Goal: Task Accomplishment & Management: Use online tool/utility

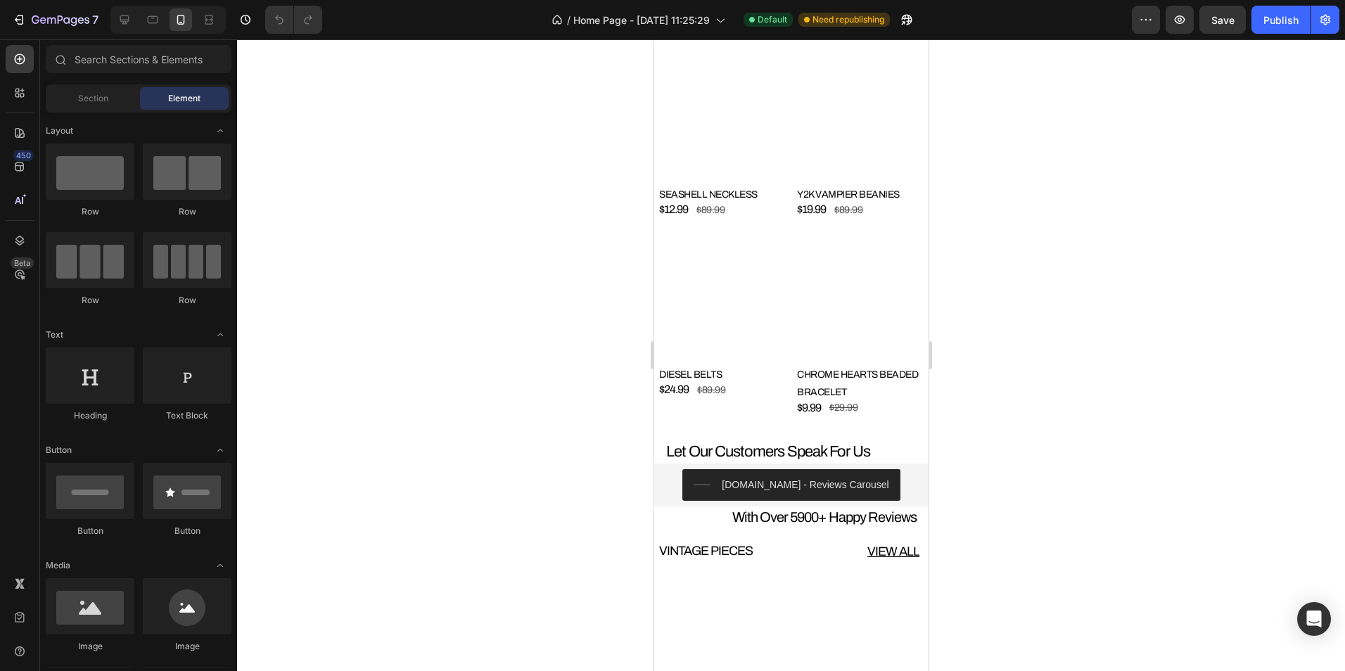
scroll to position [3307, 0]
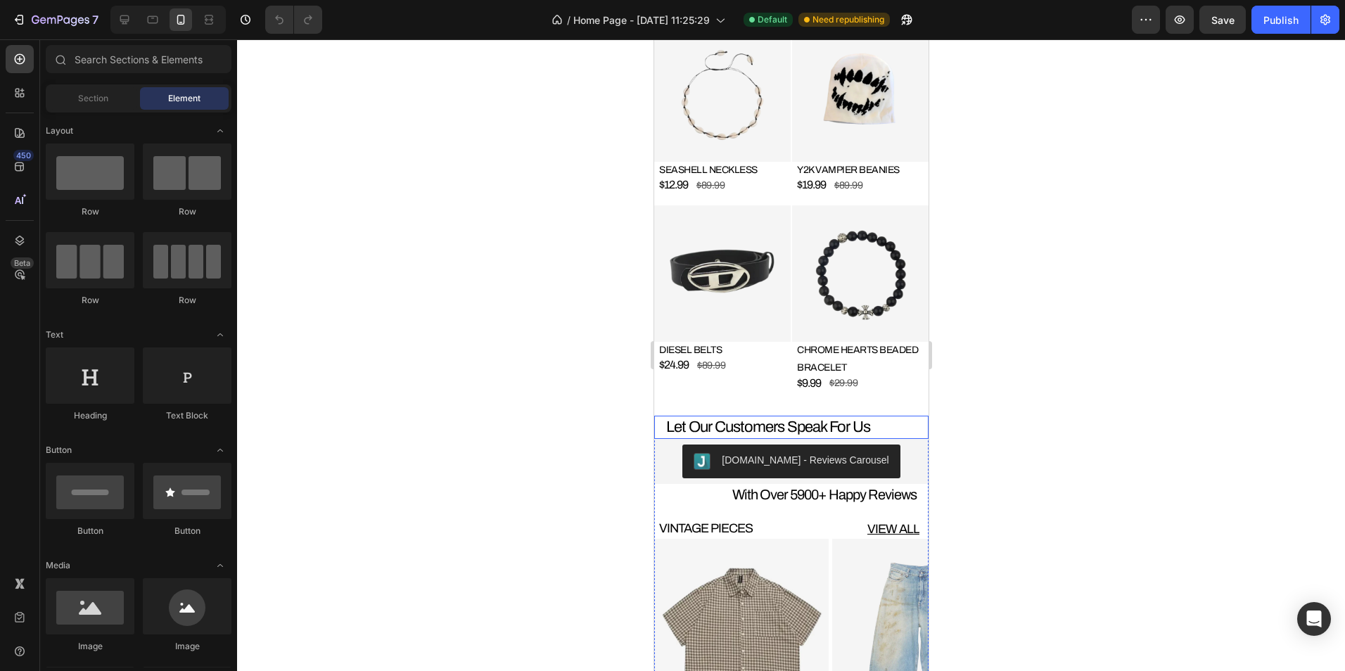
click at [788, 416] on h4 "Let Our Customers Speak For Us" at bounding box center [796, 427] width 264 height 23
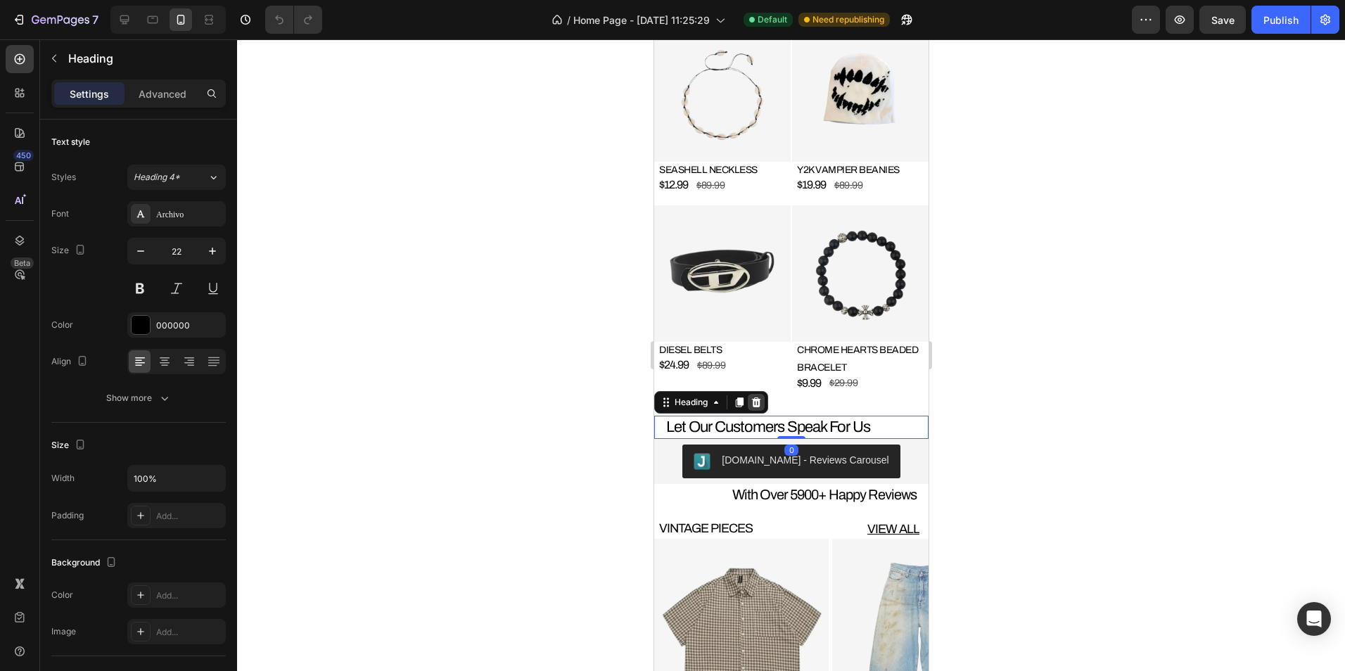
click at [761, 397] on icon at bounding box center [755, 402] width 11 height 11
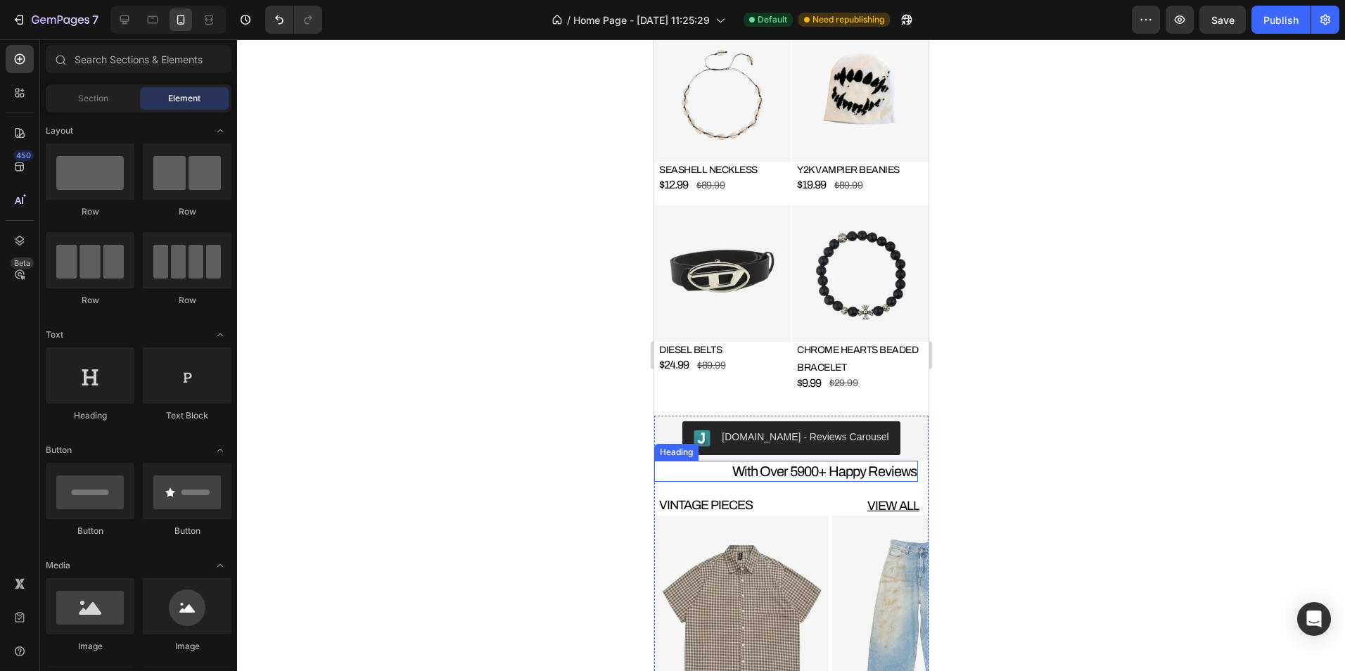
click at [858, 461] on h4 "With Over 5900+ Happy Reviews" at bounding box center [786, 471] width 264 height 21
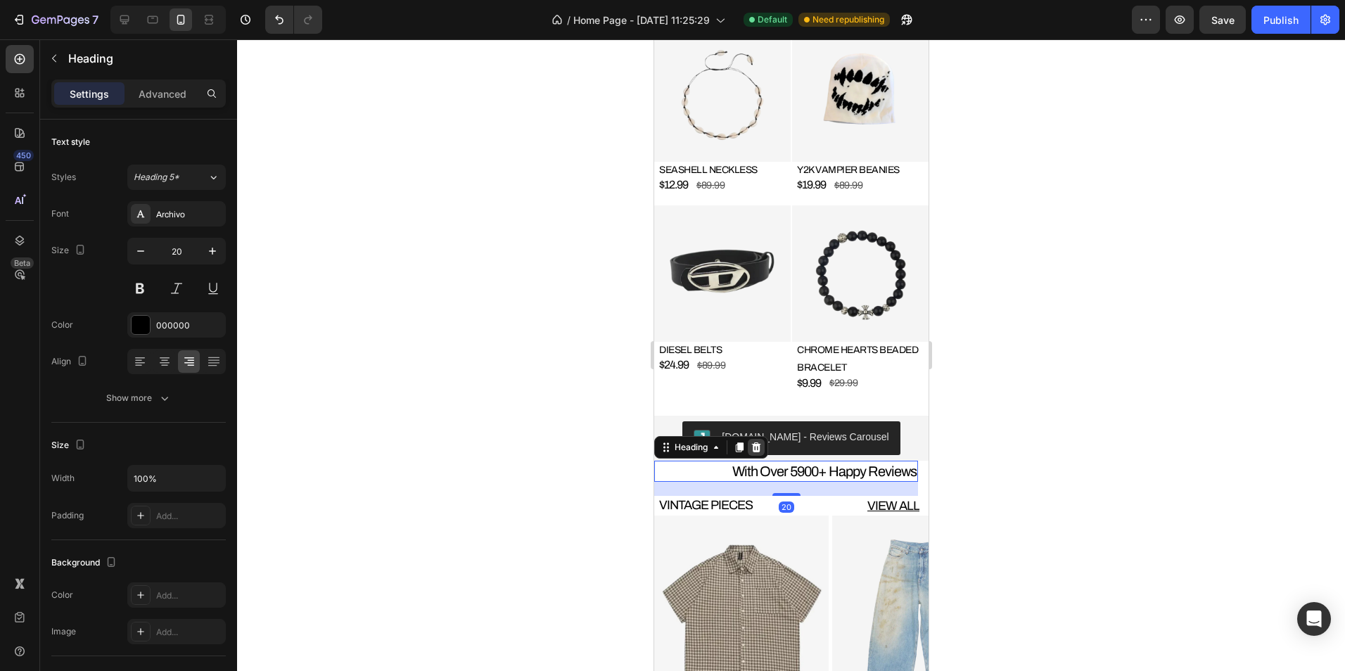
click at [761, 442] on icon at bounding box center [755, 447] width 11 height 11
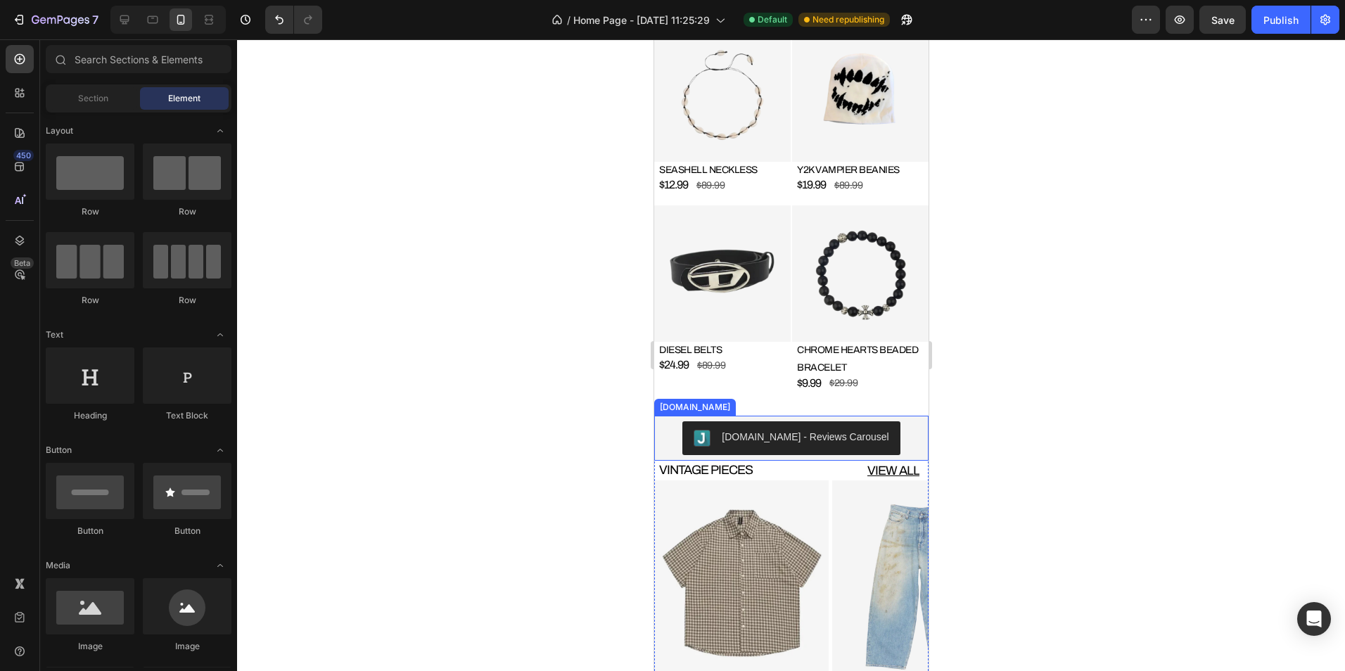
click at [894, 421] on div "[DOMAIN_NAME] - Reviews Carousel" at bounding box center [790, 438] width 263 height 34
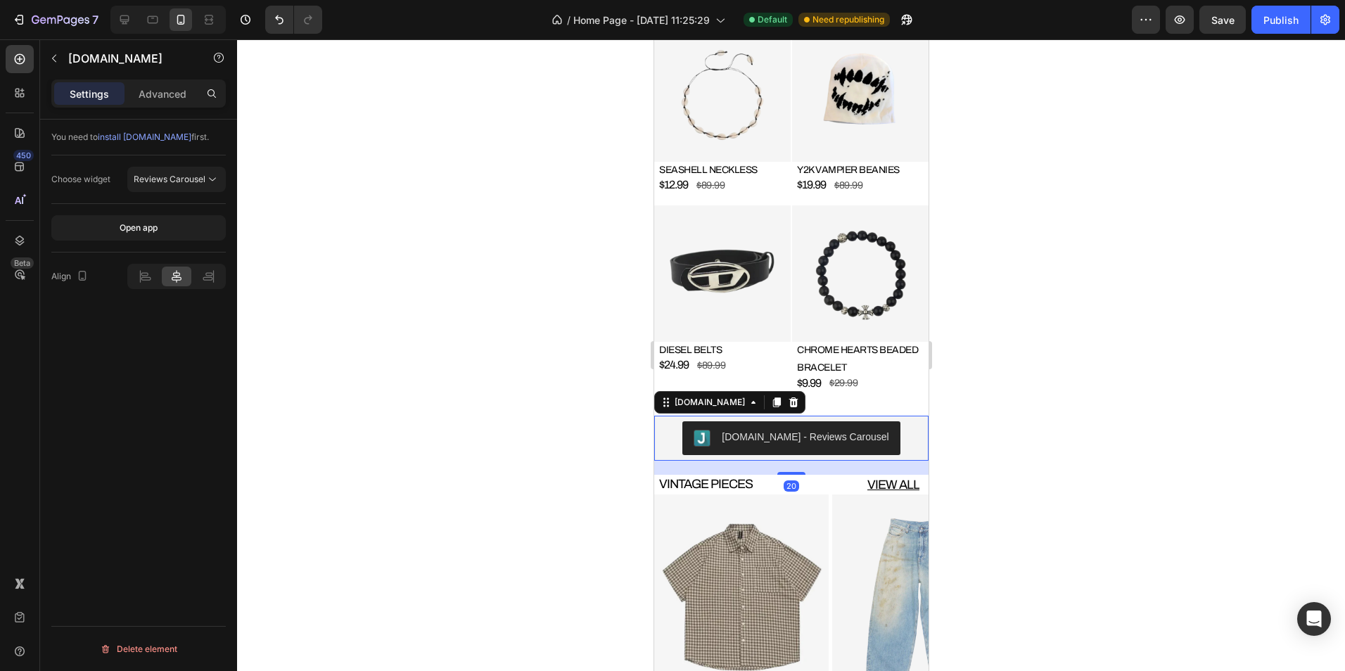
drag, startPoint x: 788, startPoint y: 438, endPoint x: 815, endPoint y: 452, distance: 30.2
click at [815, 461] on div "20" at bounding box center [791, 461] width 274 height 0
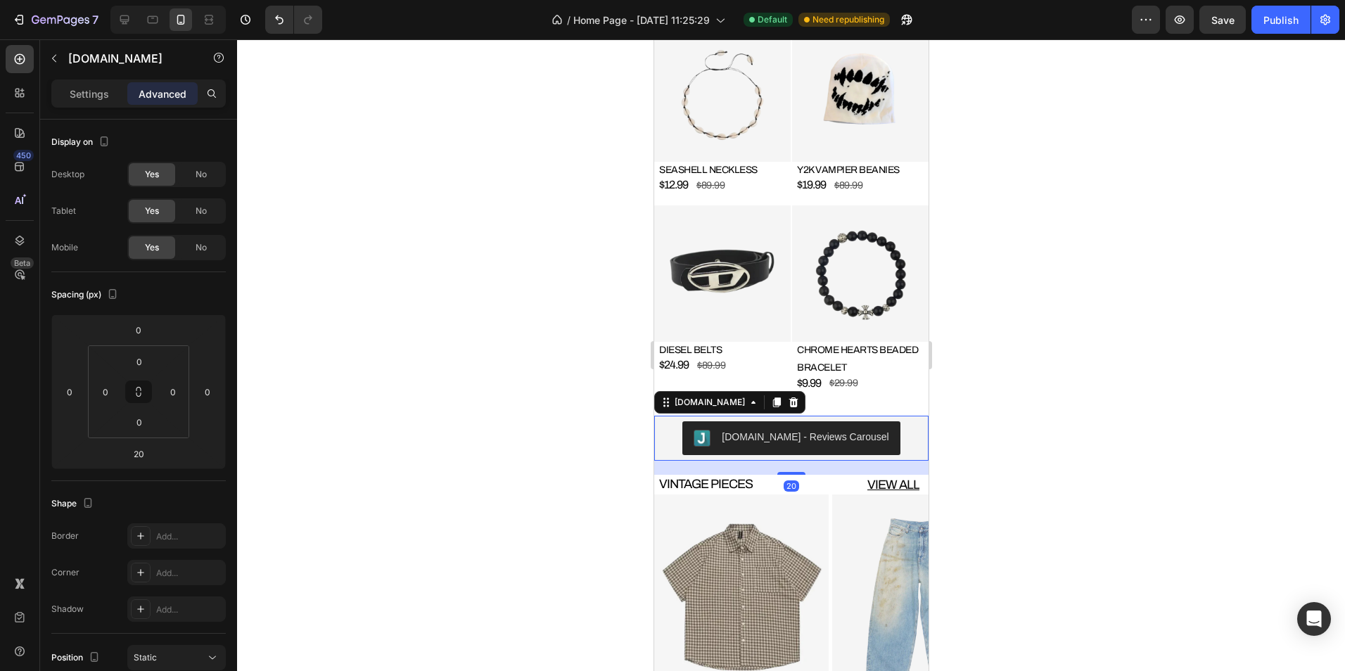
click at [1020, 435] on div at bounding box center [791, 355] width 1108 height 632
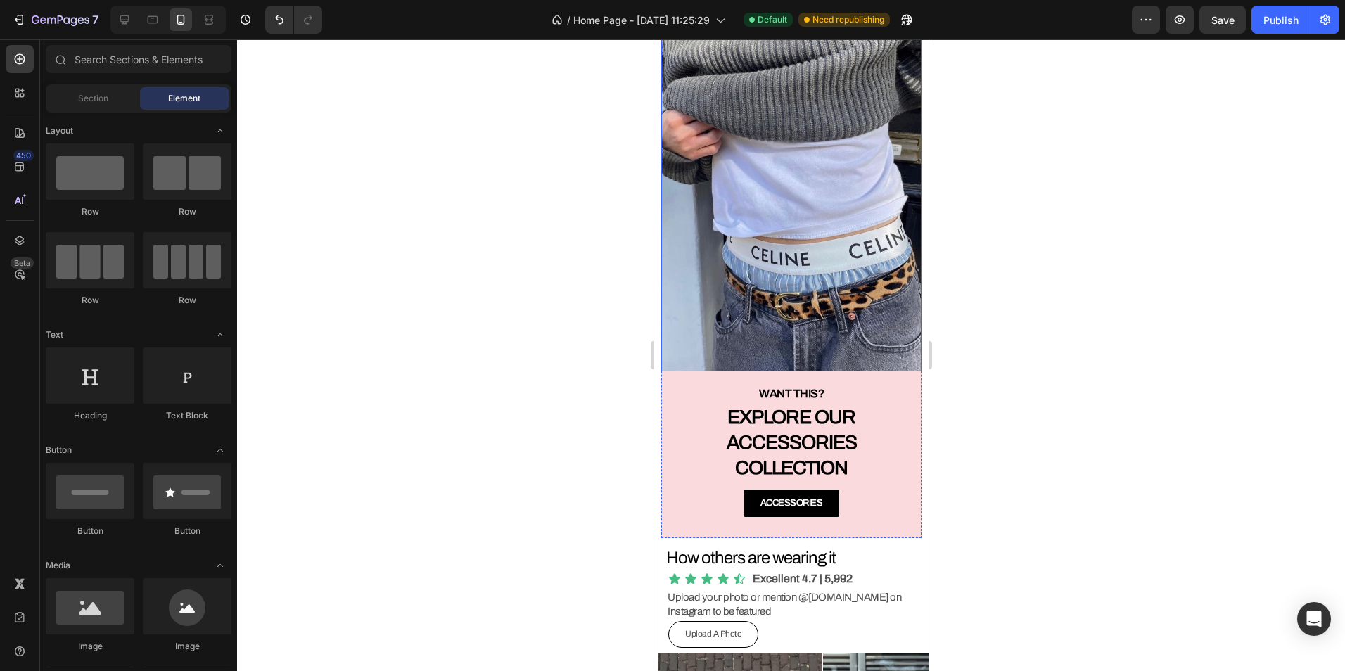
scroll to position [4081, 0]
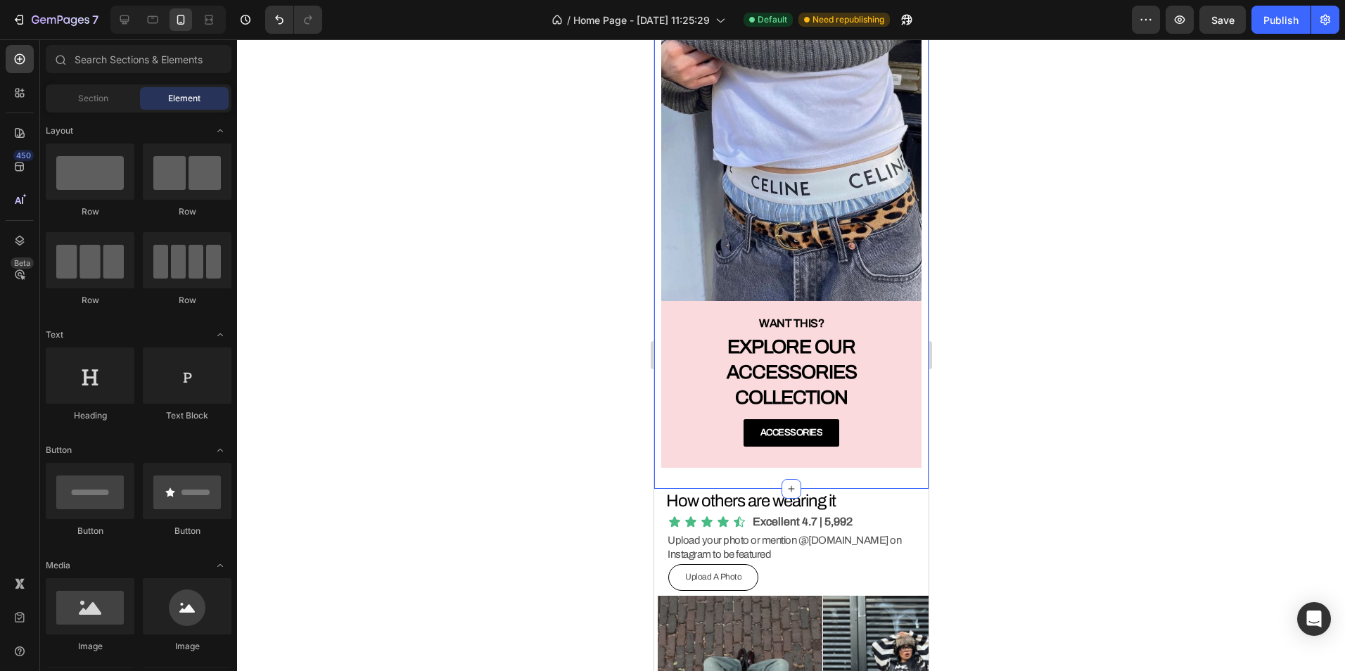
click at [838, 459] on div "Image WANT THIS? Heading EXPLORE OUR ACCESSORIES COLLECTION Text Block ACCESSOR…" at bounding box center [791, 221] width 274 height 535
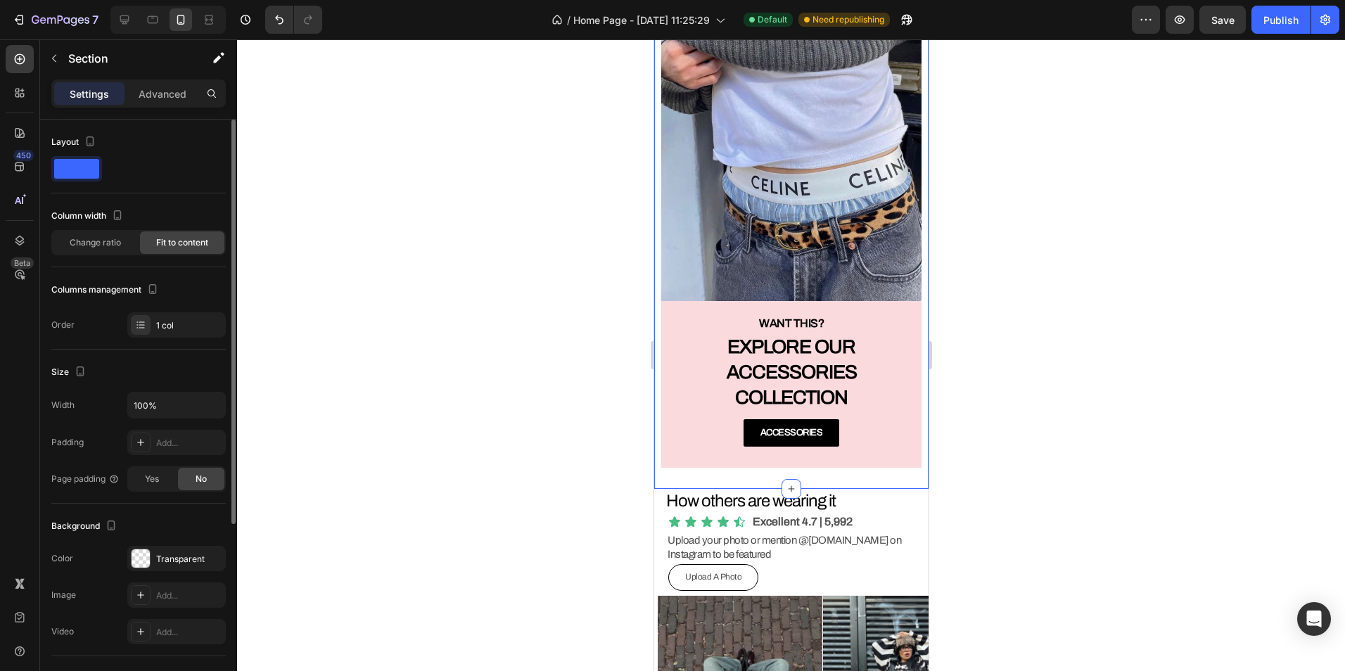
drag, startPoint x: 146, startPoint y: 96, endPoint x: 158, endPoint y: 158, distance: 63.2
click at [146, 96] on p "Advanced" at bounding box center [163, 94] width 48 height 15
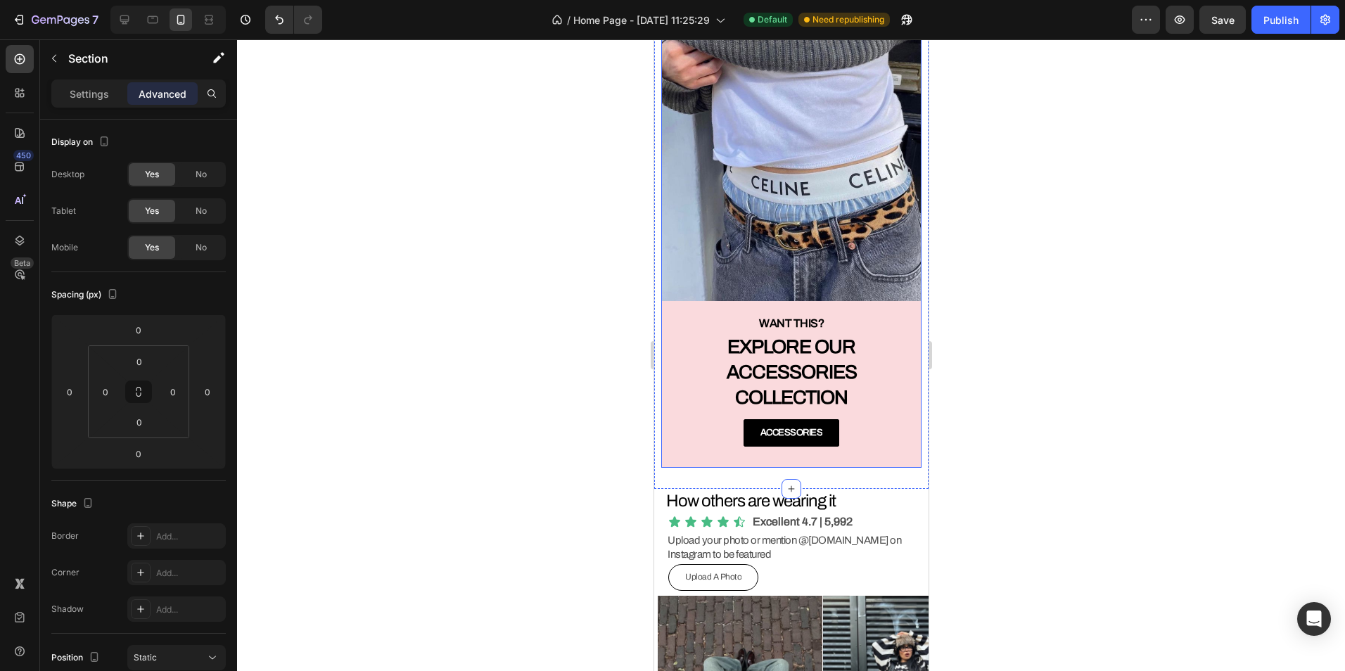
click at [864, 453] on div "ACCESSORIES Button" at bounding box center [791, 443] width 261 height 49
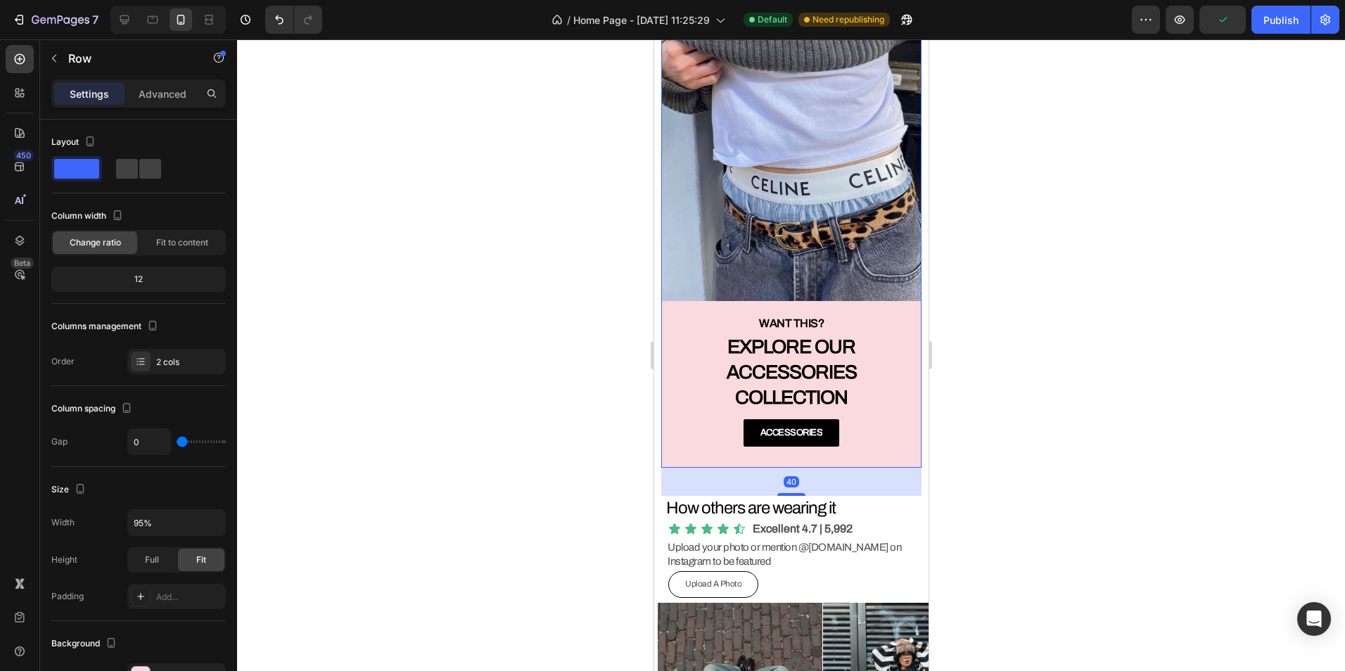
drag, startPoint x: 782, startPoint y: 473, endPoint x: 805, endPoint y: 480, distance: 23.6
click at [805, 468] on div "40" at bounding box center [791, 468] width 261 height 0
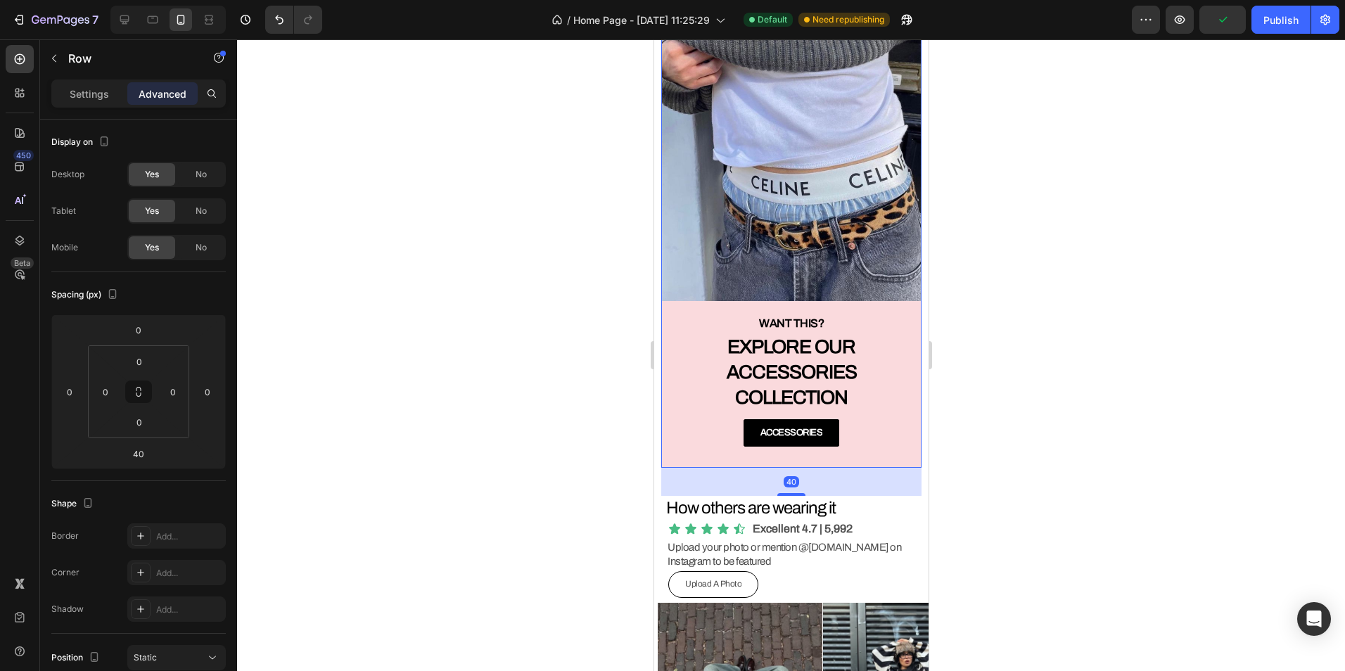
click at [1134, 438] on div at bounding box center [791, 355] width 1108 height 632
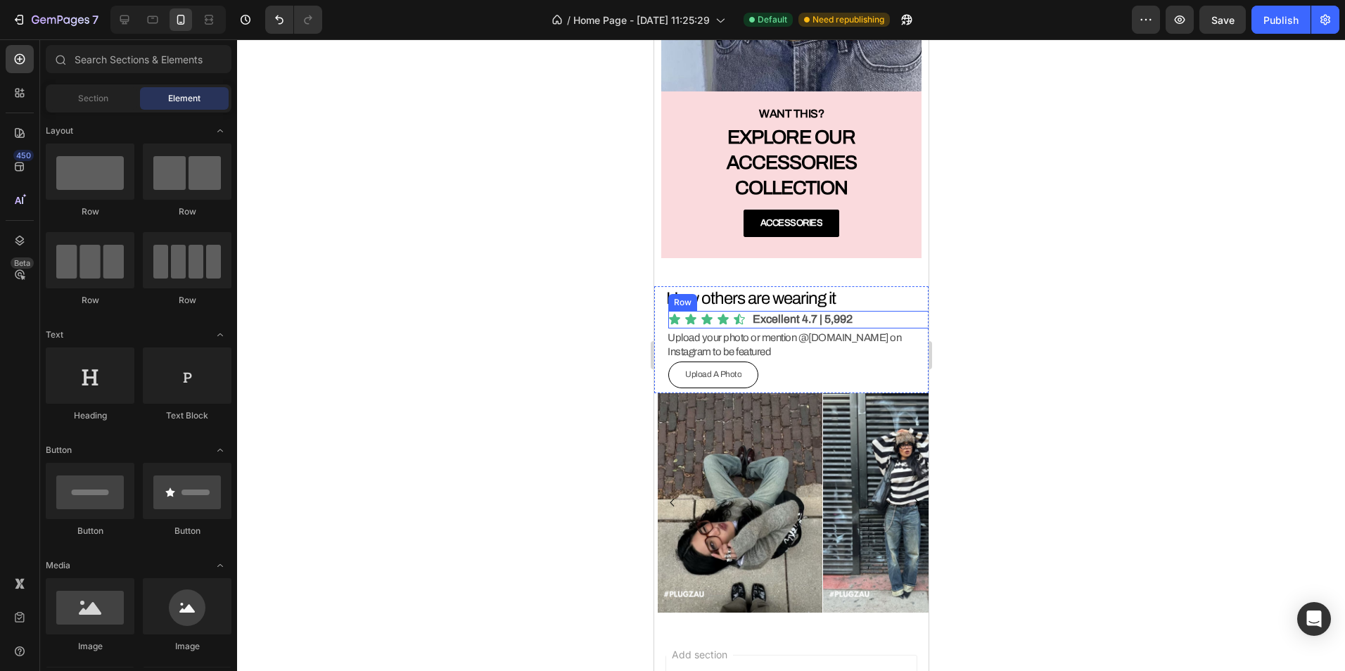
scroll to position [4292, 0]
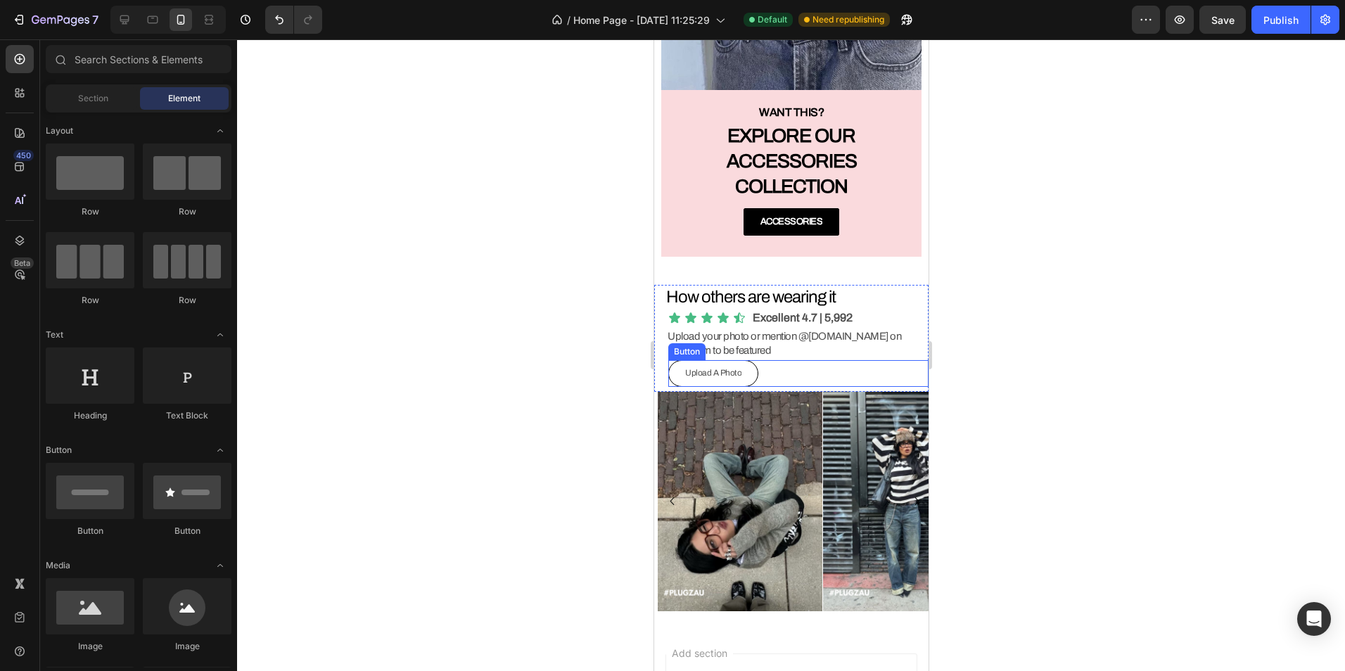
click at [766, 361] on div "Upload A Photo Button" at bounding box center [798, 373] width 260 height 27
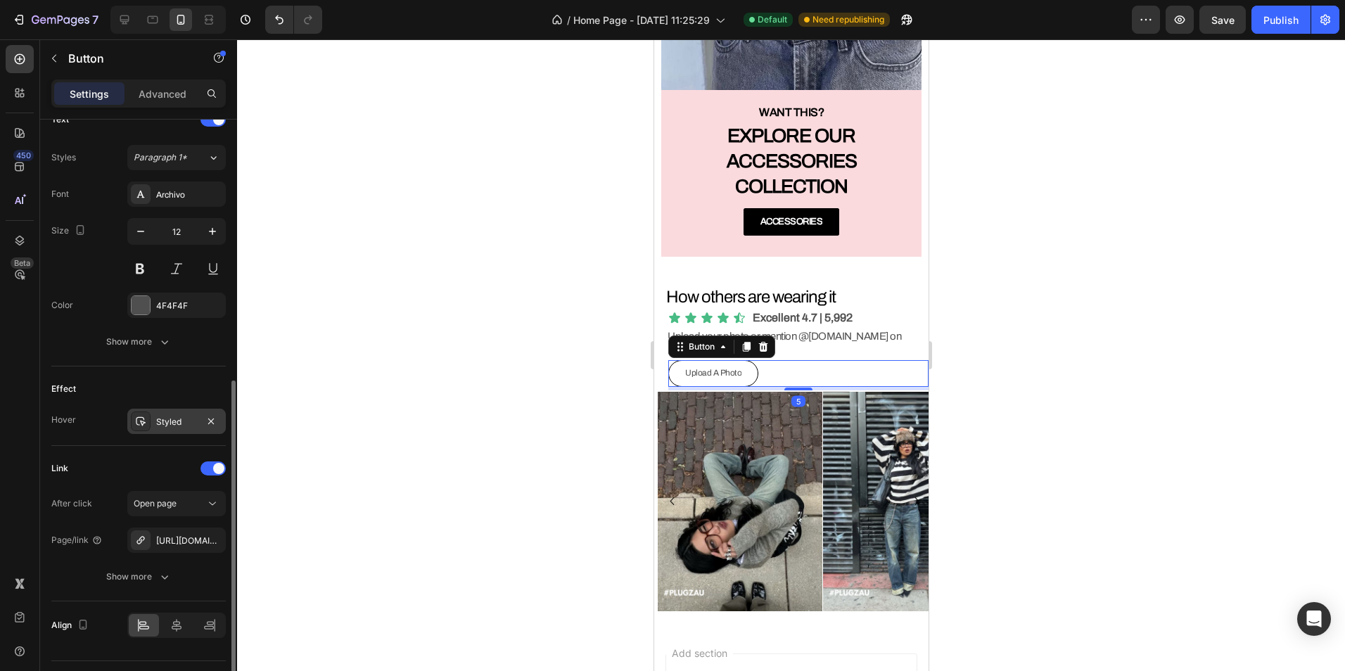
scroll to position [527, 0]
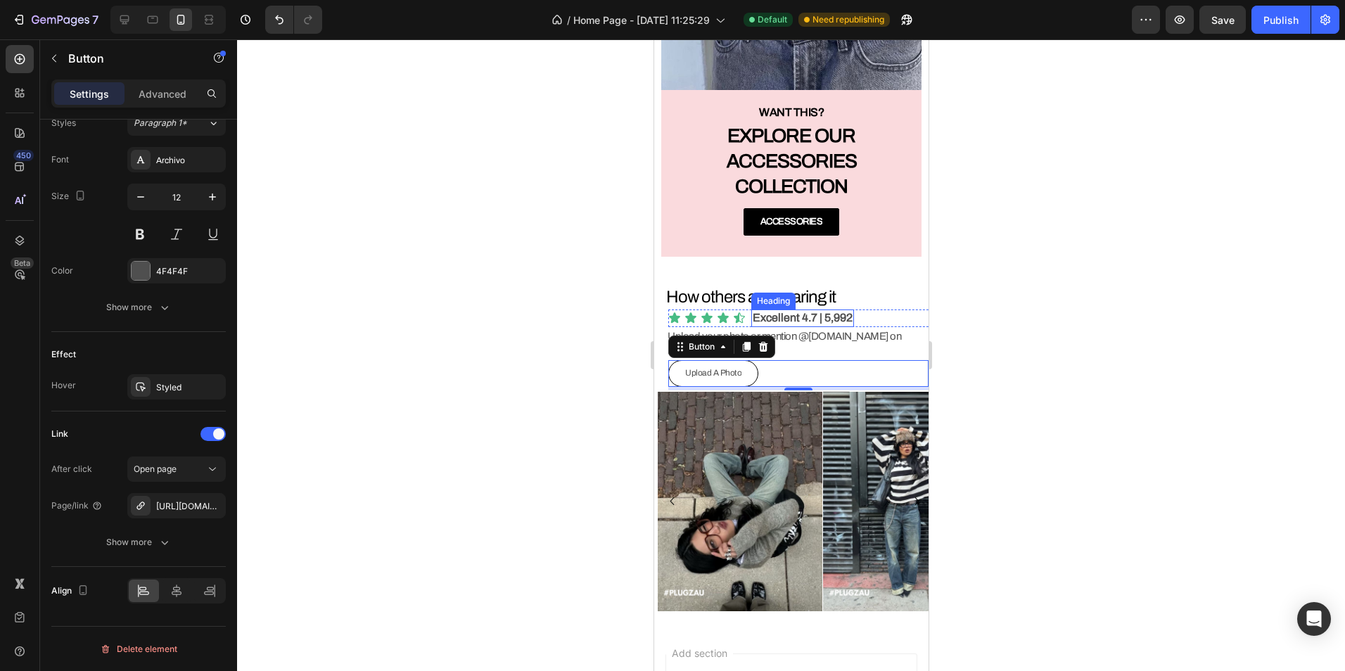
click at [845, 310] on h2 "Excellent 4.7 | 5,992" at bounding box center [802, 319] width 103 height 18
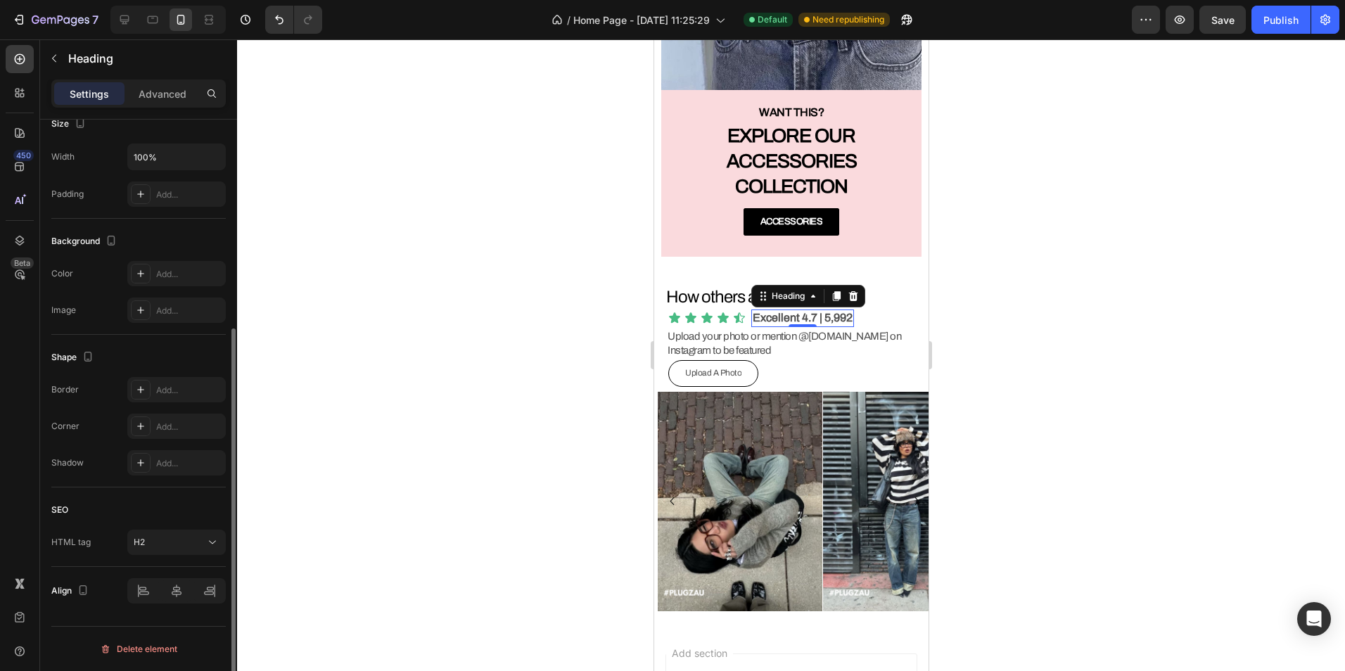
scroll to position [0, 0]
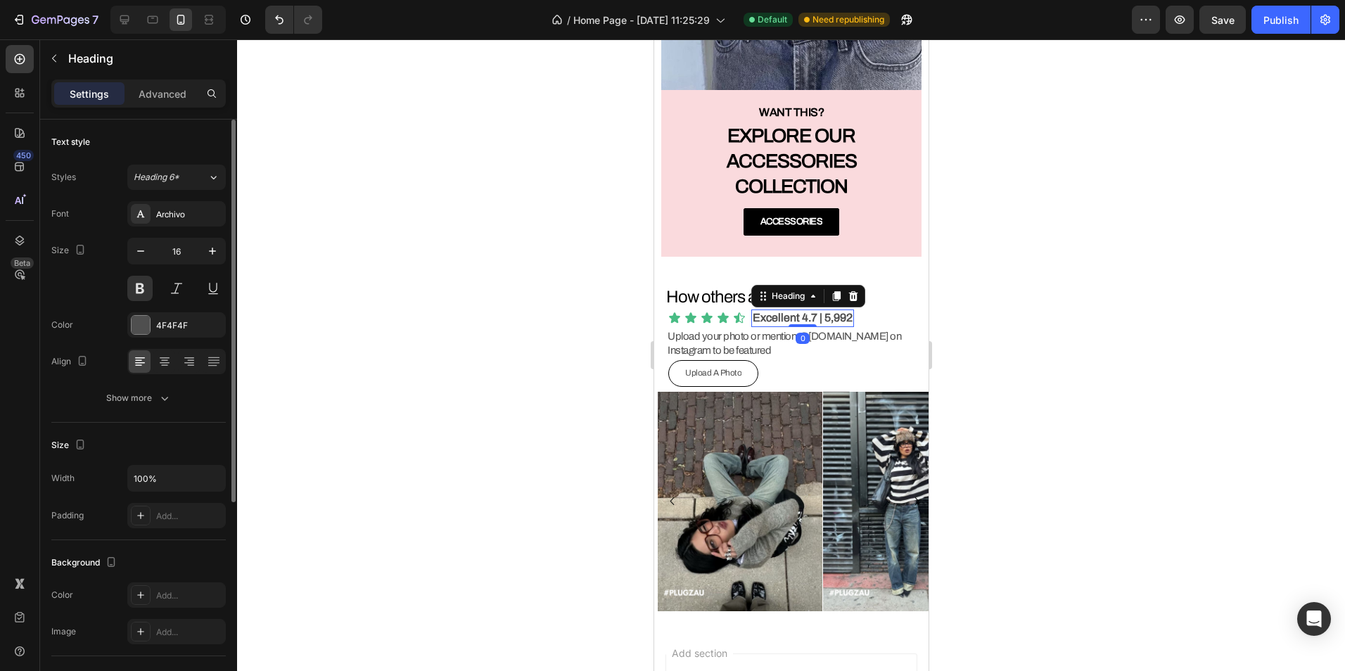
click at [833, 310] on h2 "Excellent 4.7 | 5,992" at bounding box center [802, 319] width 103 height 18
click at [832, 311] on p "Excellent 4.7 | 5,992" at bounding box center [802, 318] width 100 height 15
click at [831, 311] on p "Excellent 4.7 | 5,992" at bounding box center [802, 318] width 100 height 15
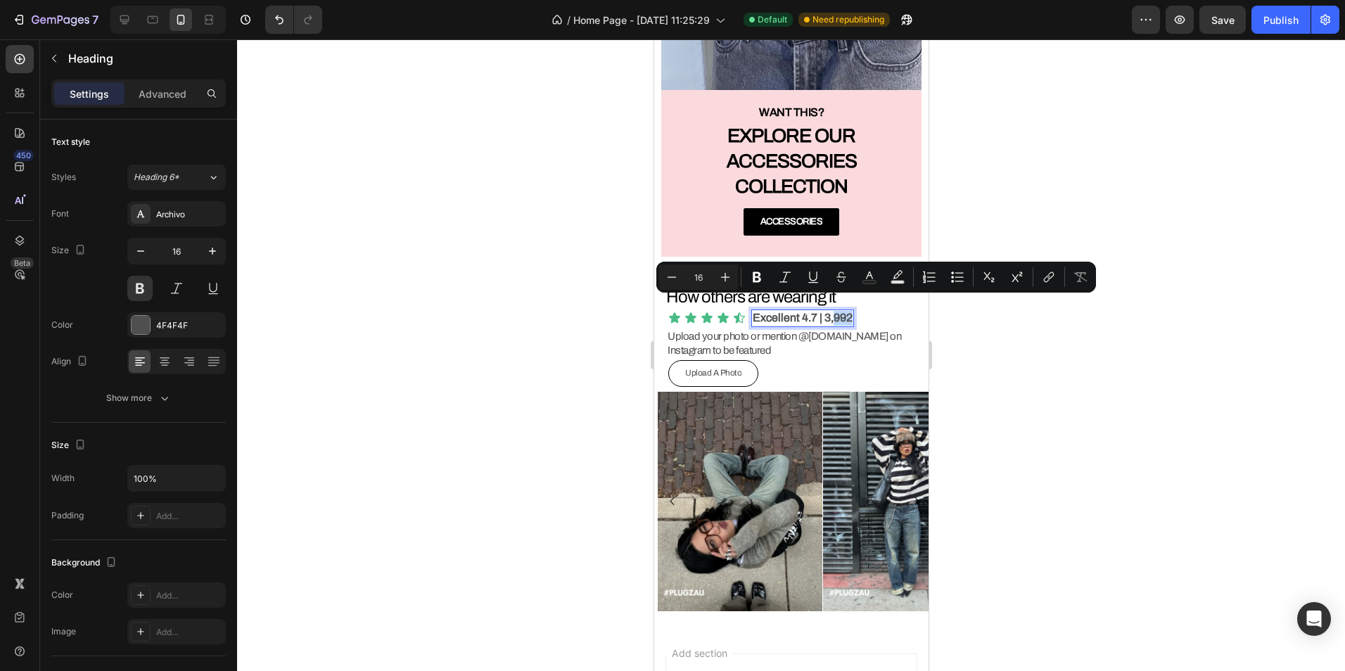
drag, startPoint x: 850, startPoint y: 305, endPoint x: 832, endPoint y: 305, distance: 17.6
click at [832, 311] on p "Excellent 4.7 | 3,992" at bounding box center [802, 318] width 100 height 15
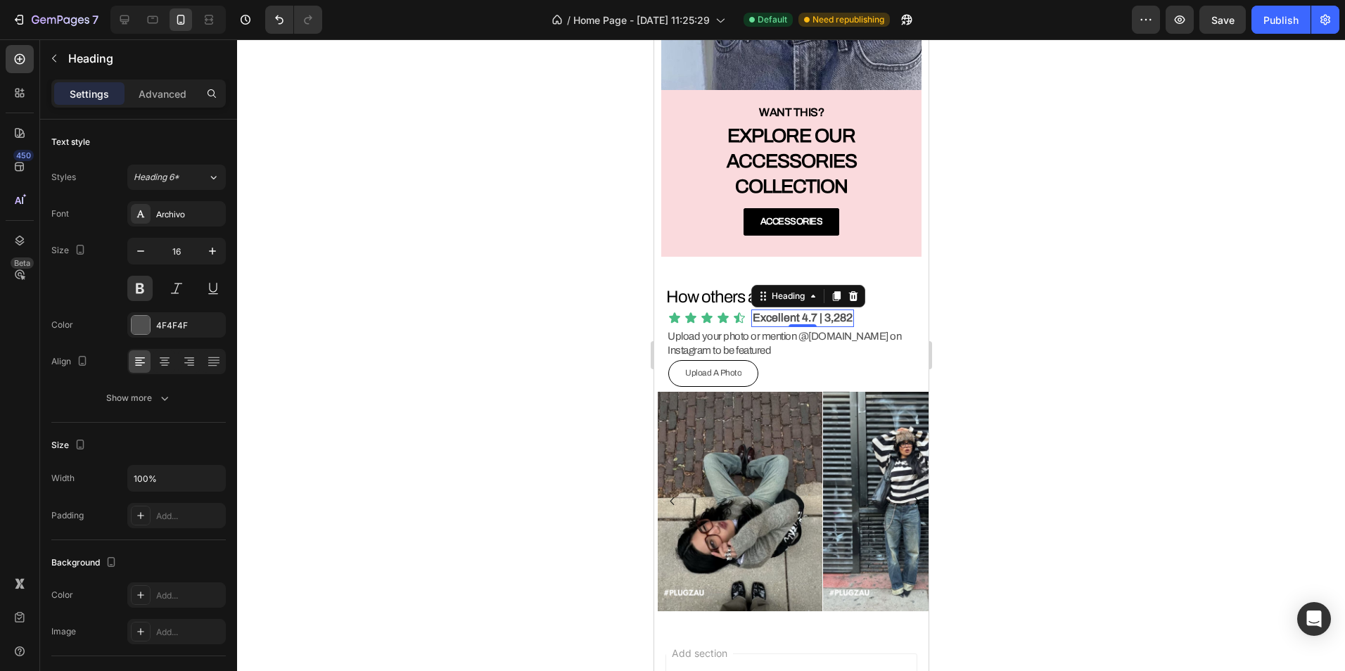
click at [1048, 293] on div at bounding box center [791, 355] width 1108 height 632
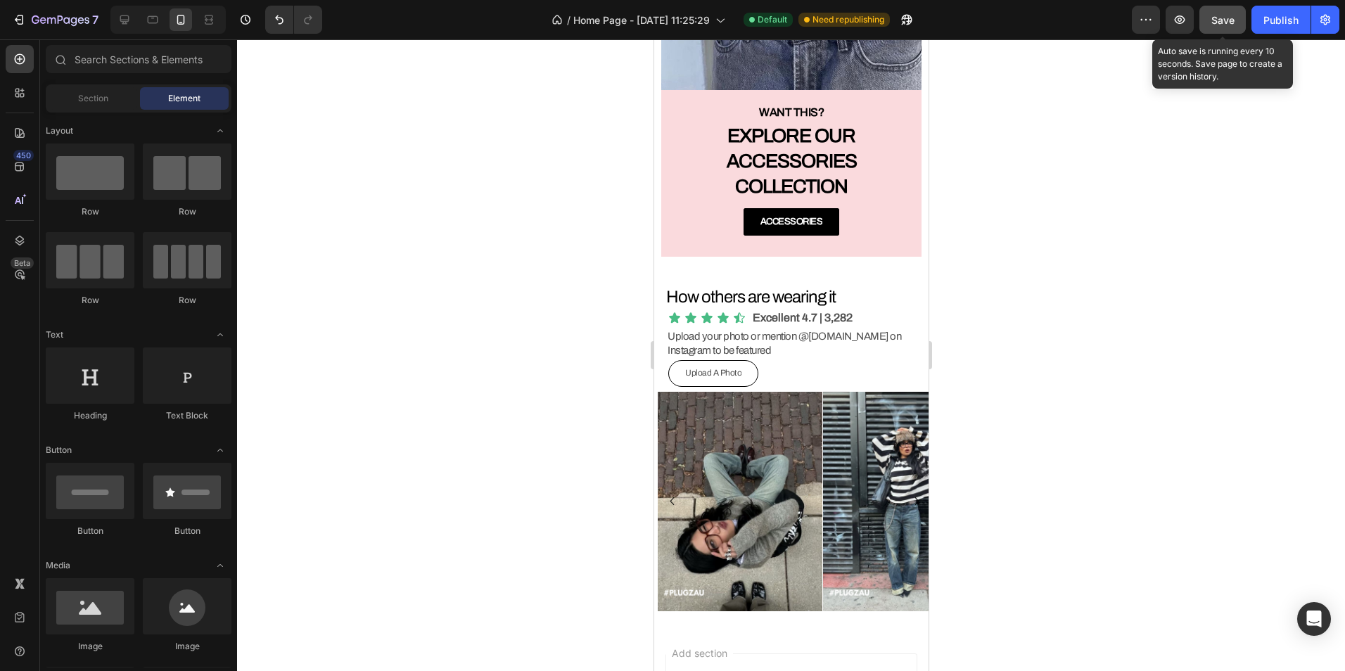
click at [1231, 19] on span "Save" at bounding box center [1223, 20] width 23 height 12
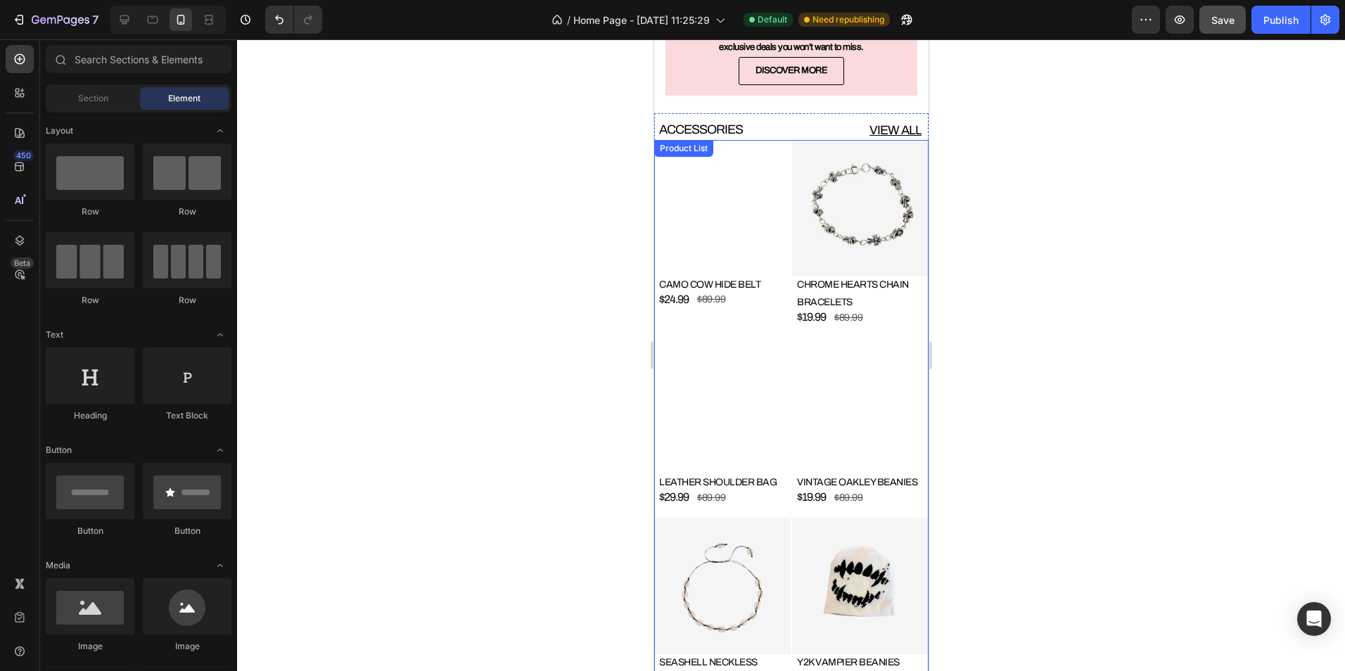
scroll to position [2885, 0]
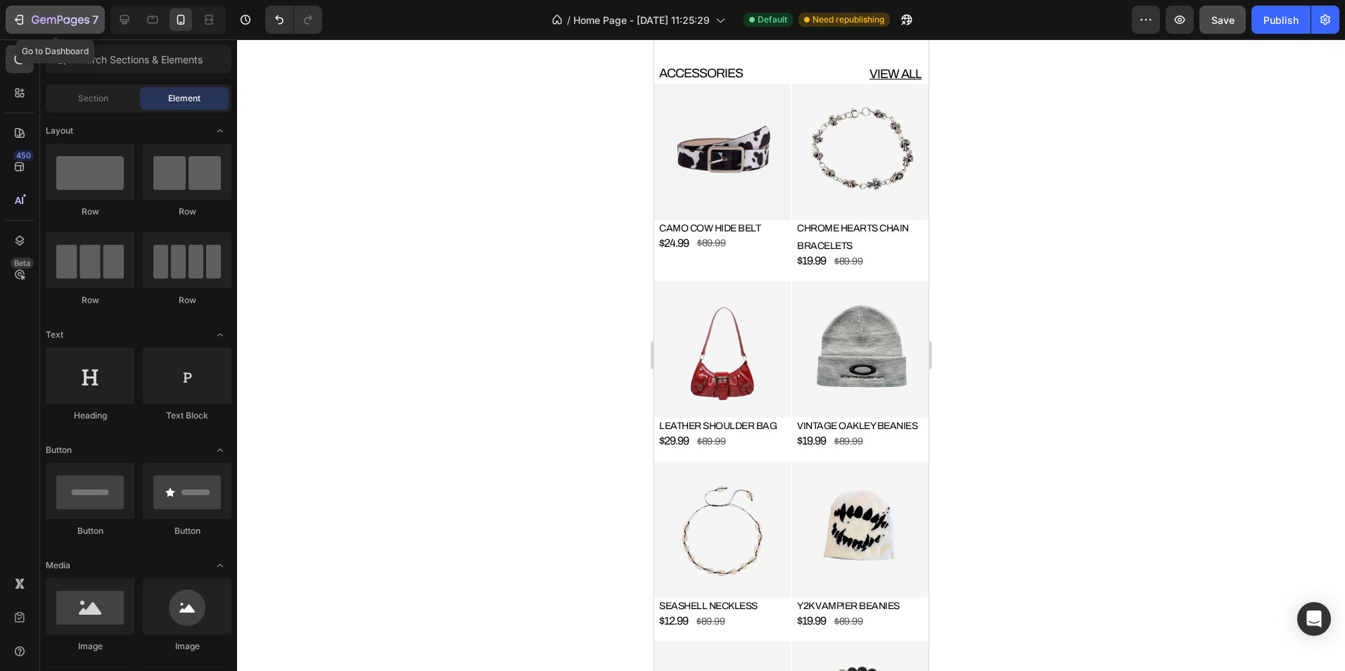
click at [45, 9] on button "7" at bounding box center [55, 20] width 99 height 28
